Goal: Find specific page/section: Find specific page/section

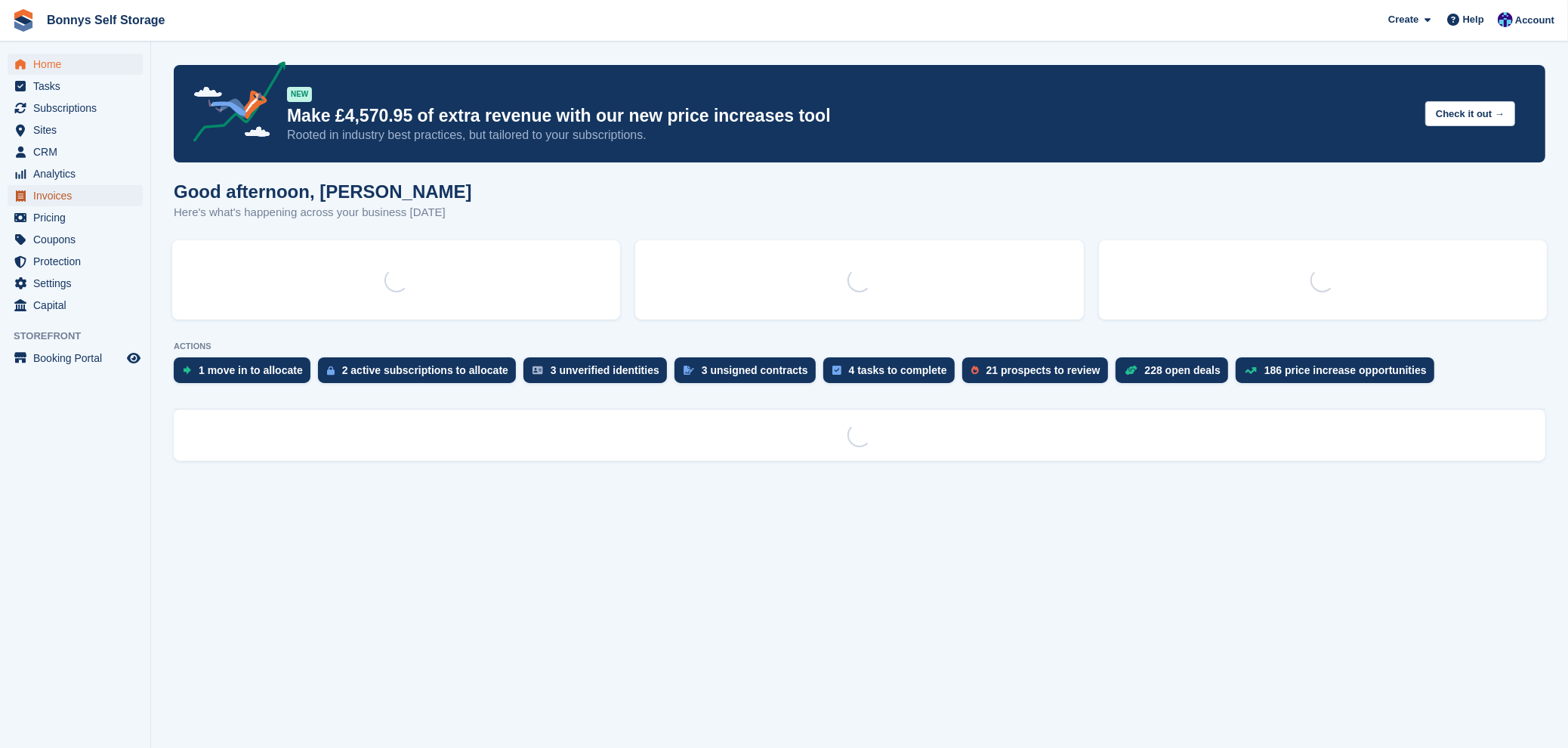
click at [76, 193] on span "Invoices" at bounding box center [78, 195] width 91 height 21
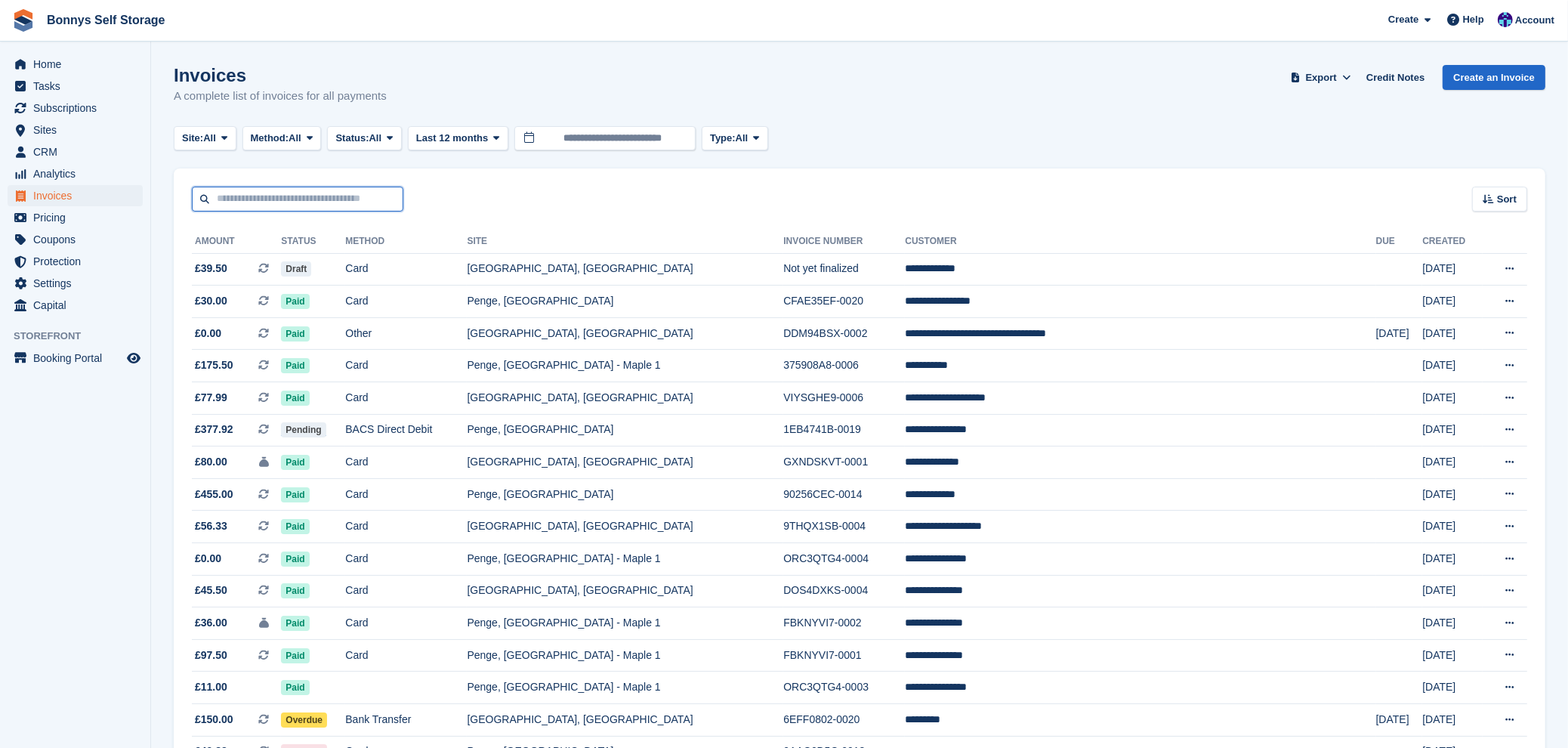
click at [280, 207] on input "text" at bounding box center [297, 198] width 211 height 25
type input "******"
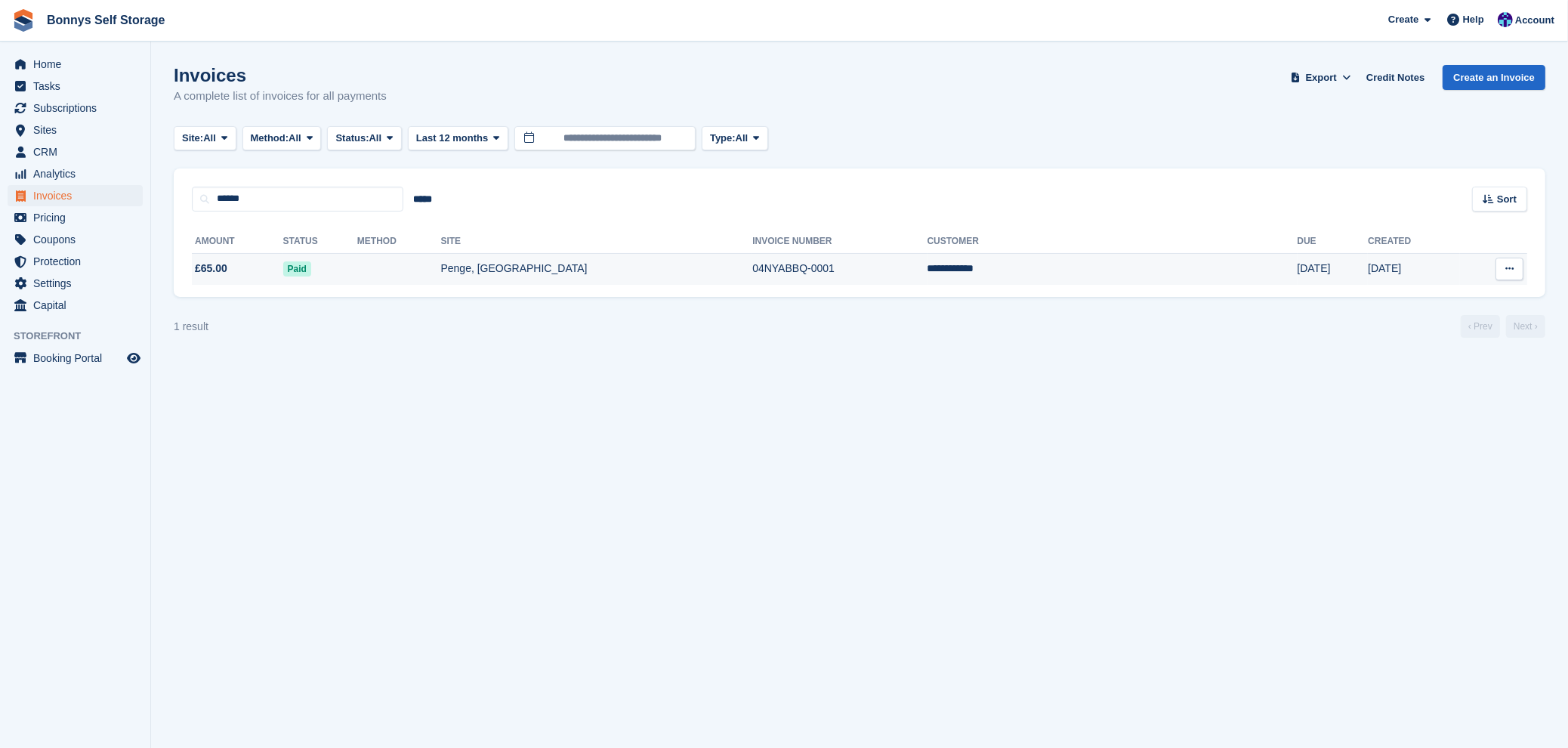
click at [551, 267] on td "Penge, [GEOGRAPHIC_DATA]" at bounding box center [596, 269] width 312 height 32
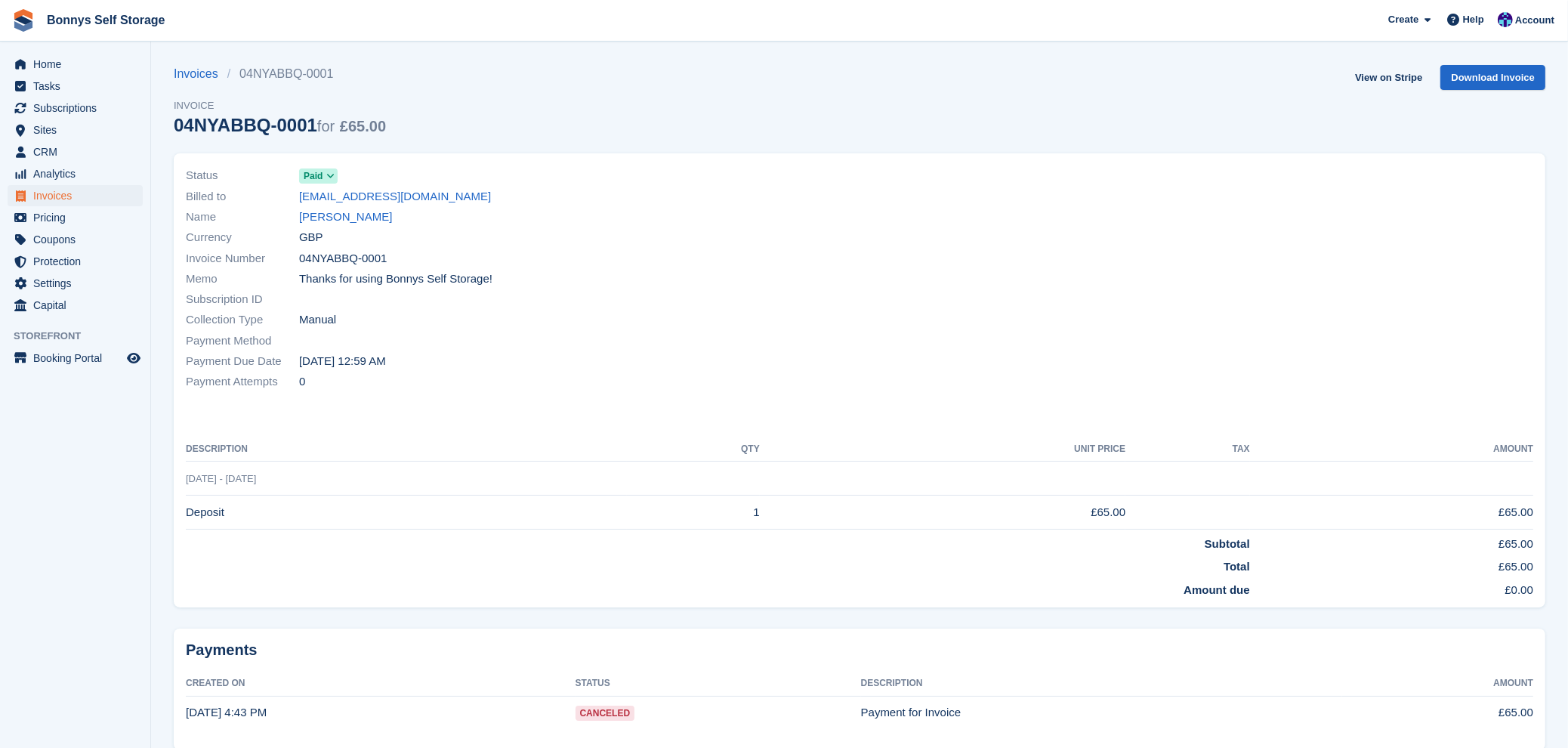
drag, startPoint x: 485, startPoint y: 198, endPoint x: 292, endPoint y: 204, distance: 193.1
click at [292, 204] on div "Billed to greatnorthwood@slwat.plus.com" at bounding box center [517, 196] width 665 height 20
copy div "greatnorthwood@slwat.plus.com"
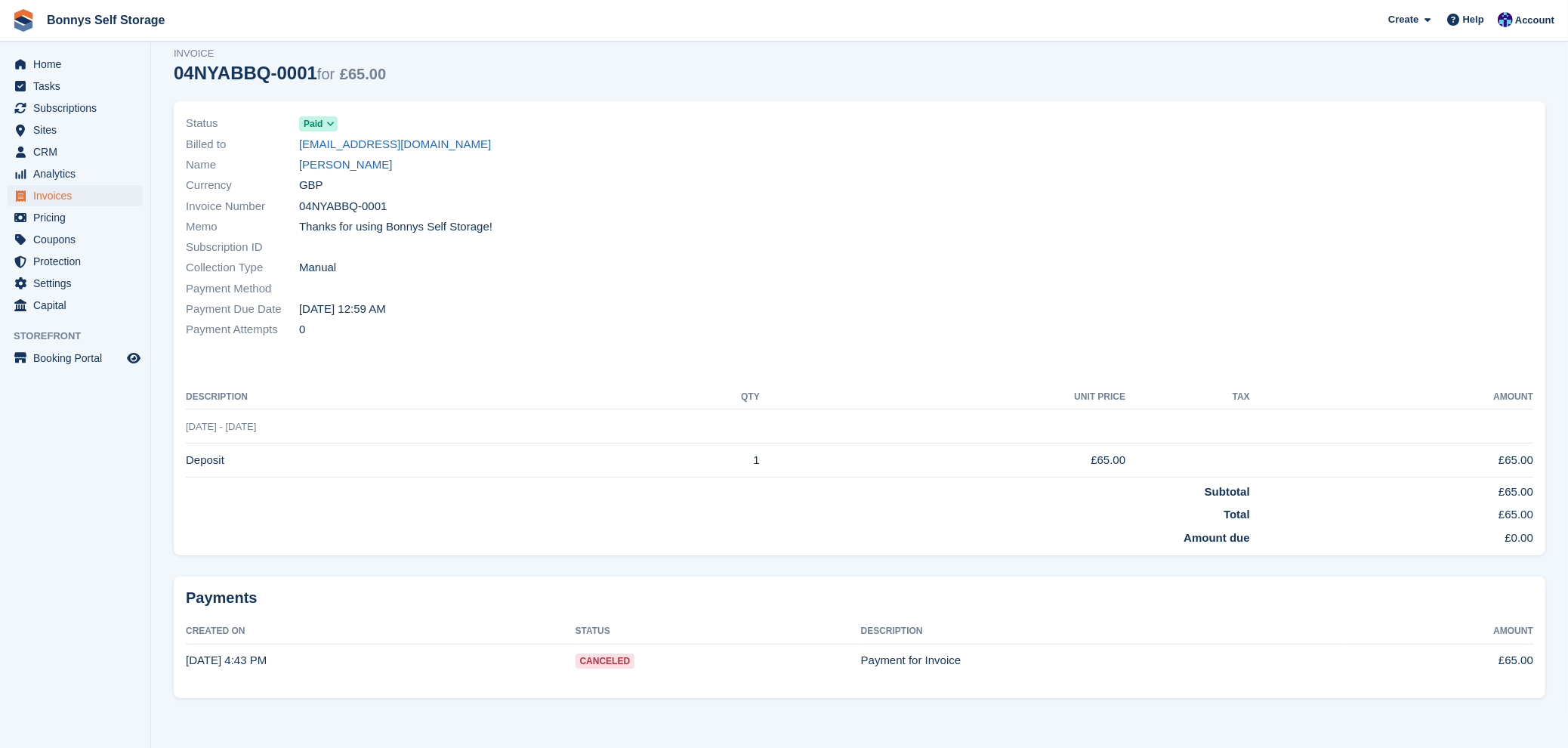
drag, startPoint x: 261, startPoint y: 63, endPoint x: 310, endPoint y: 68, distance: 49.3
click at [310, 68] on section "Invoices 04NYABBQ-0001 Invoice 04NYABBQ-0001 for £65.00 View on Stripe Download…" at bounding box center [859, 347] width 1416 height 800
copy div "04NYABBQ-0001"
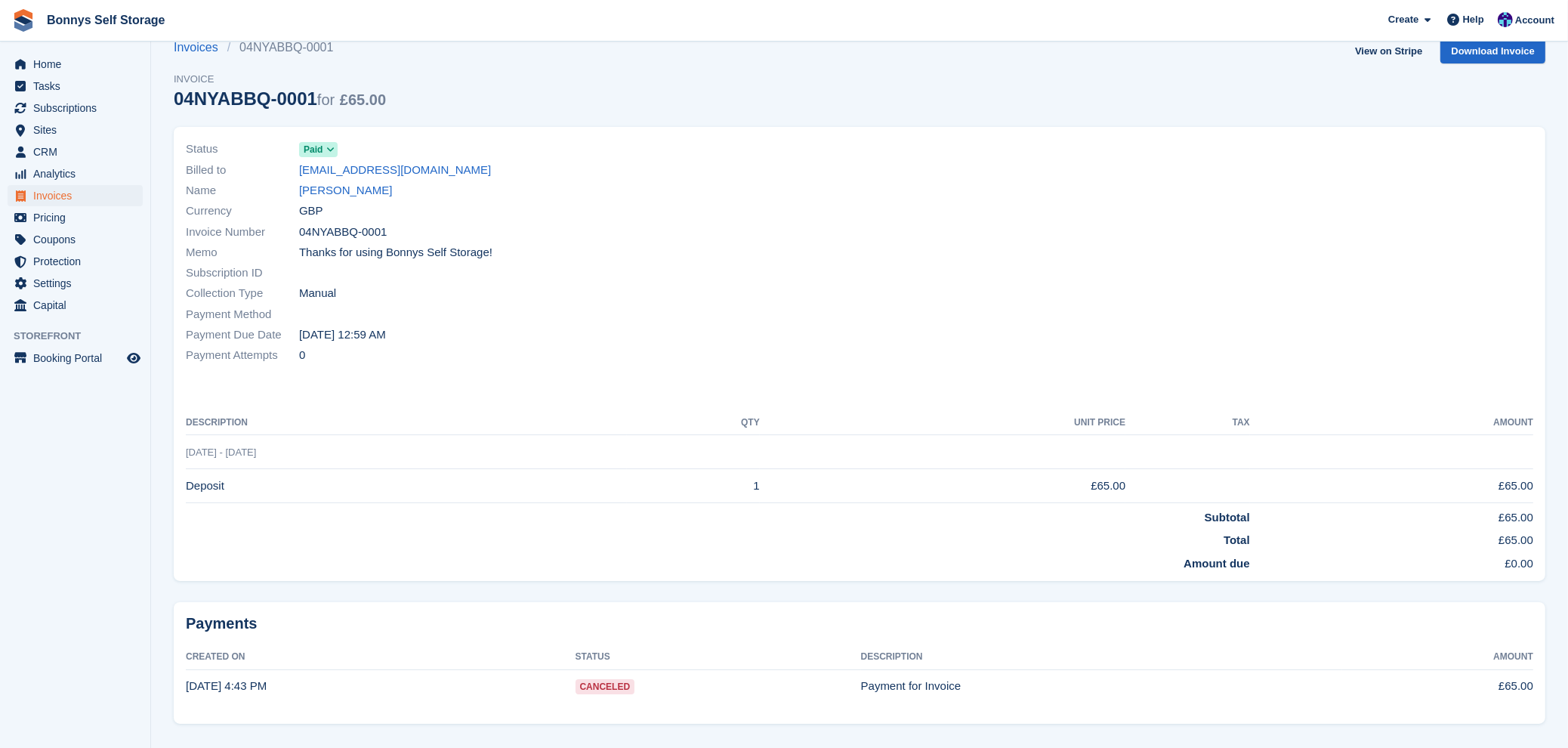
scroll to position [0, 0]
